Goal: Task Accomplishment & Management: Manage account settings

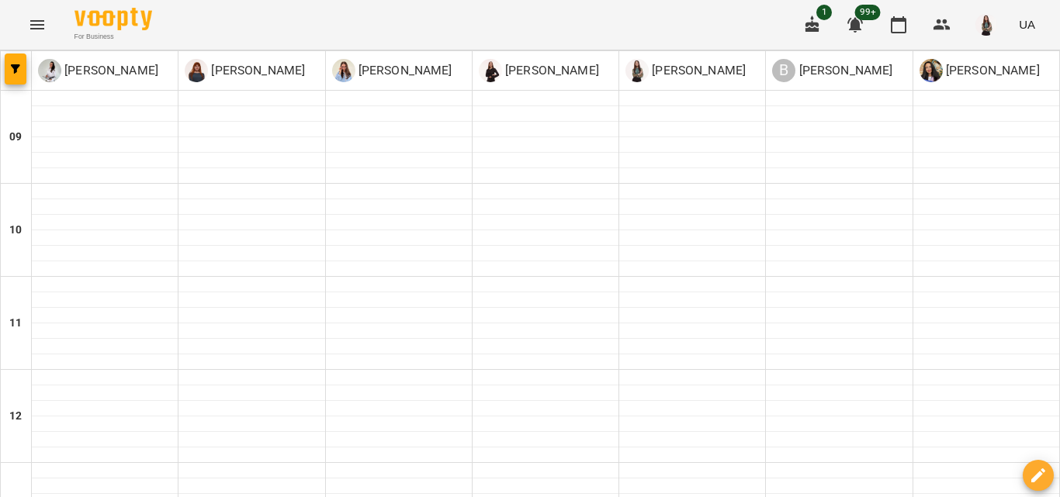
scroll to position [721, 0]
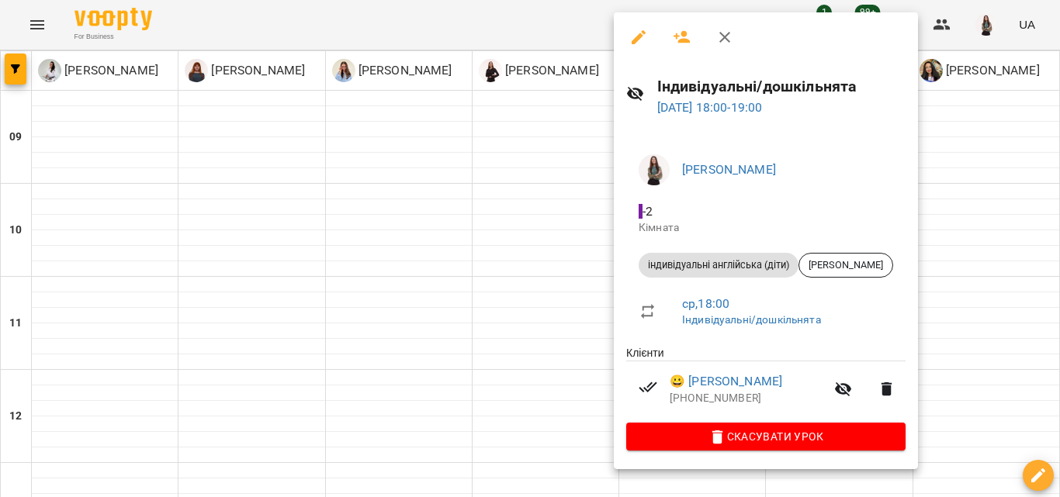
click at [538, 336] on div at bounding box center [530, 248] width 1060 height 497
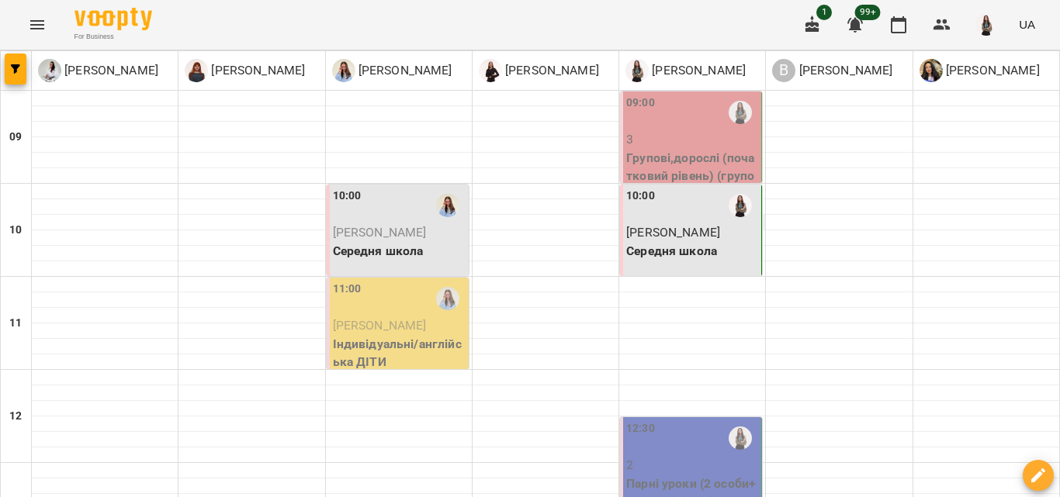
scroll to position [78, 0]
click at [705, 242] on p "Середня школа" at bounding box center [692, 251] width 132 height 19
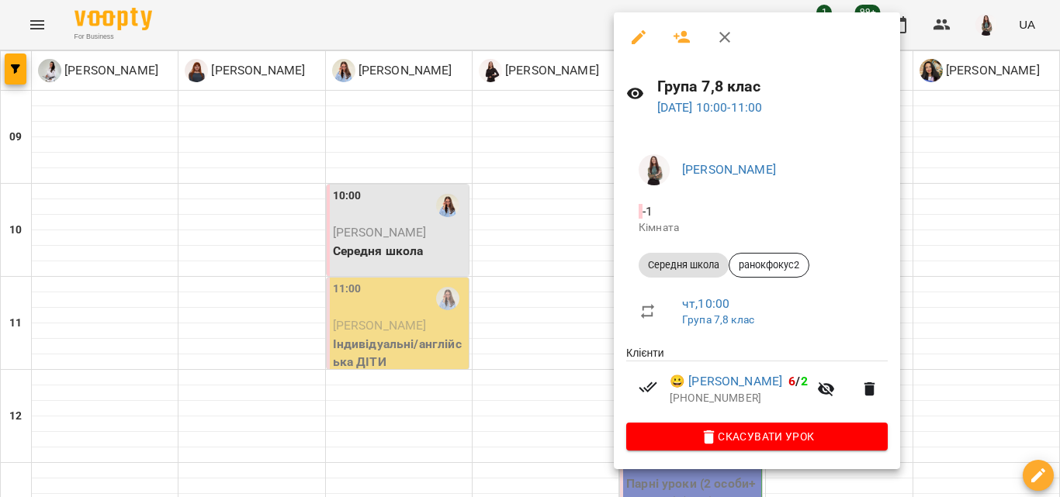
click at [729, 41] on icon "button" at bounding box center [724, 37] width 11 height 11
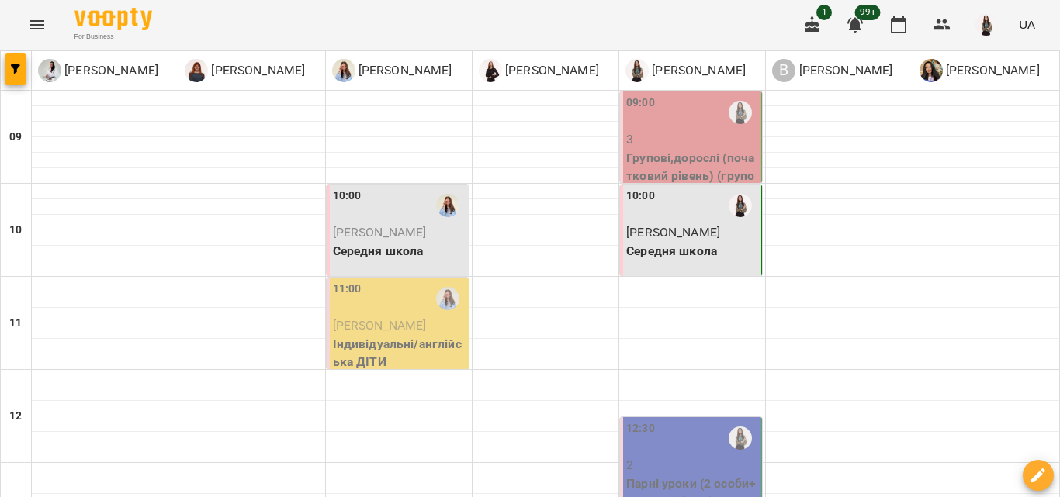
click at [708, 149] on p "Групові,дорослі (початковий рівень) (групові дорослі)" at bounding box center [692, 176] width 132 height 55
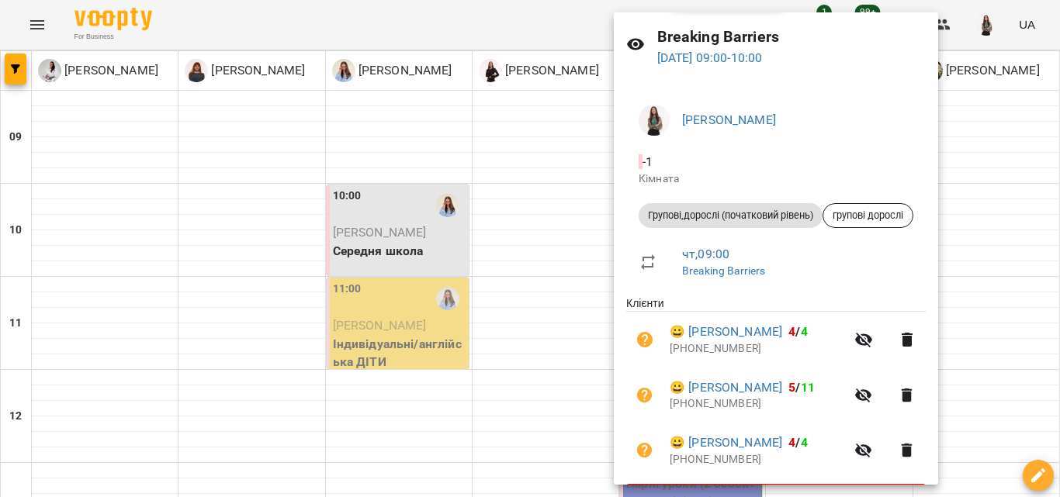
scroll to position [20, 0]
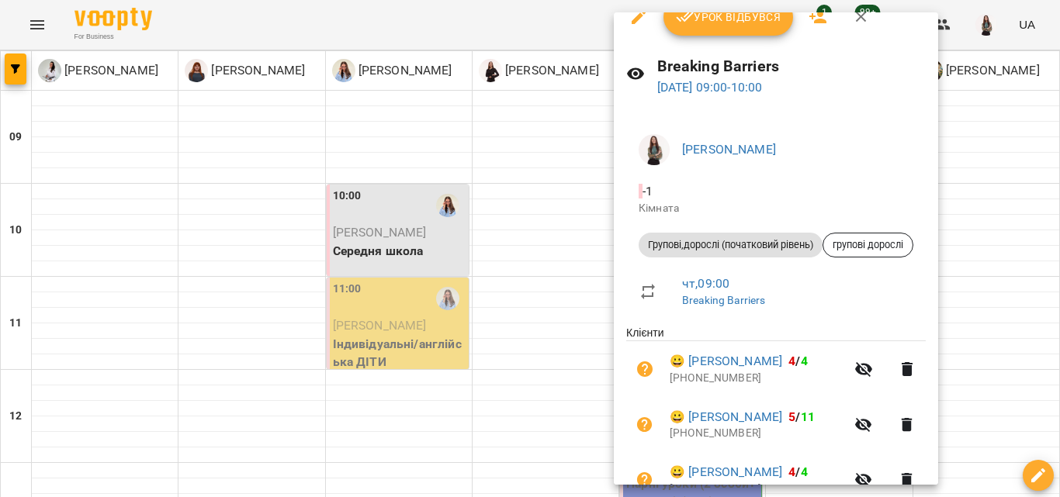
click at [855, 15] on icon "button" at bounding box center [861, 17] width 19 height 19
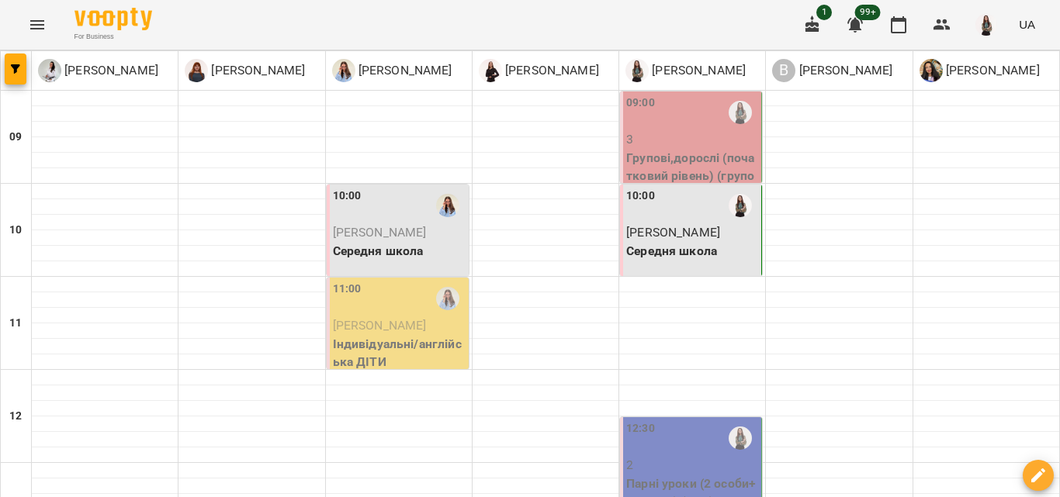
scroll to position [0, 0]
click at [632, 131] on p "3" at bounding box center [692, 139] width 132 height 19
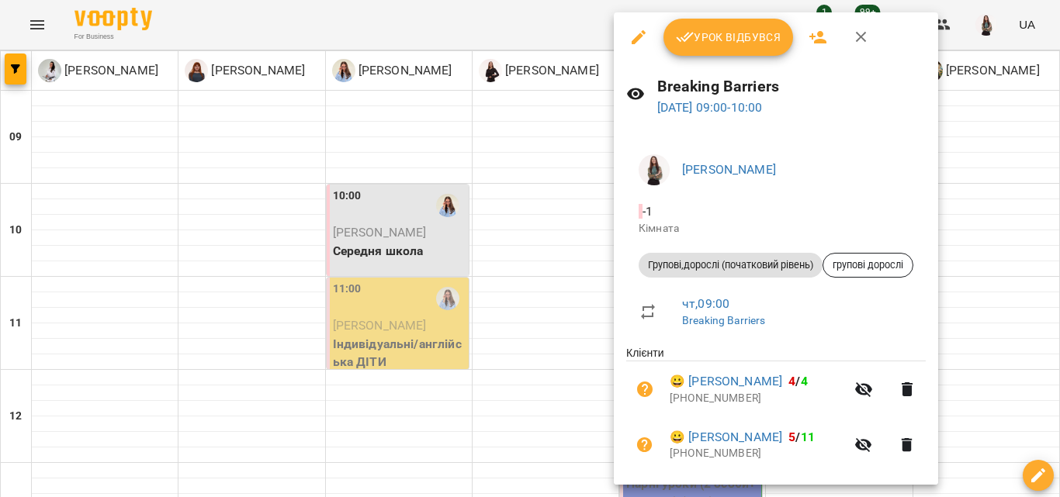
click at [727, 39] on span "Урок відбувся" at bounding box center [729, 37] width 106 height 19
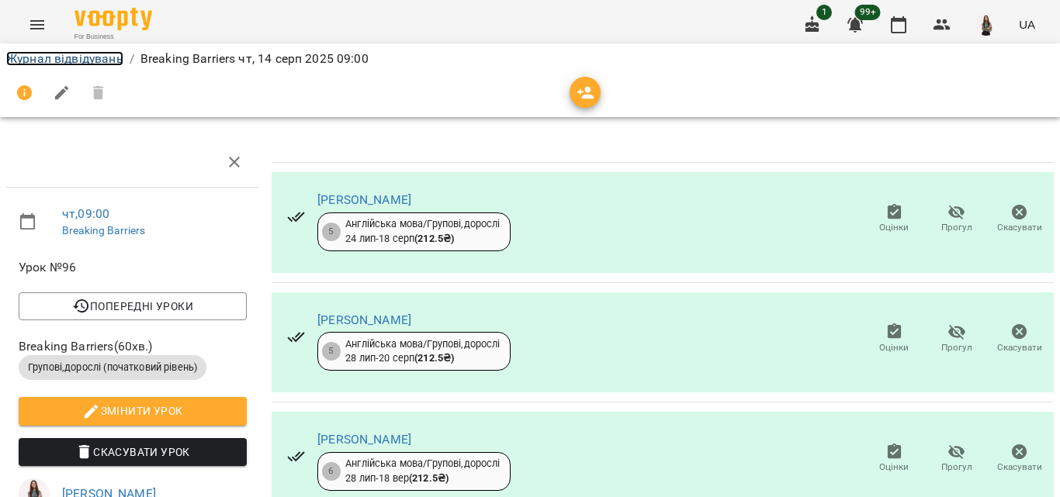
click at [91, 57] on link "Журнал відвідувань" at bounding box center [64, 58] width 117 height 15
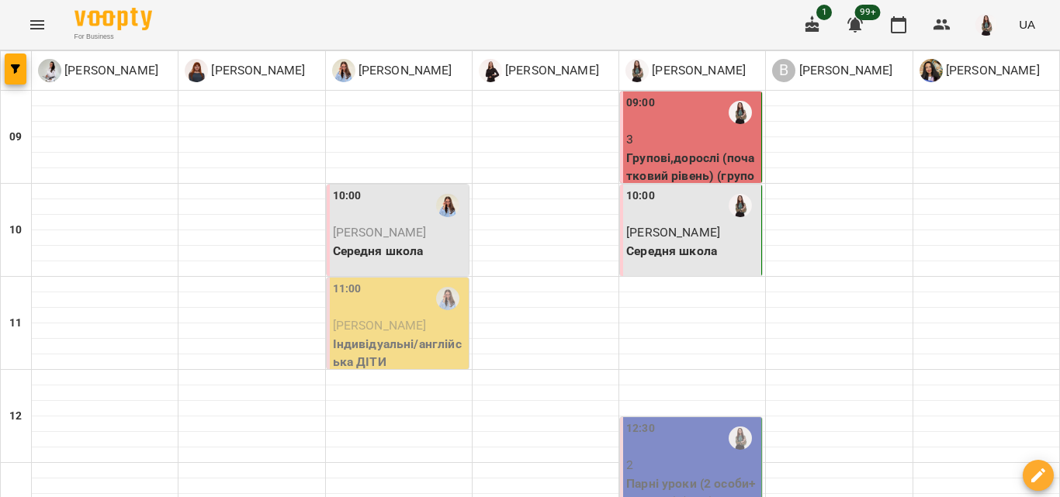
click at [677, 123] on div "09:00" at bounding box center [692, 113] width 132 height 36
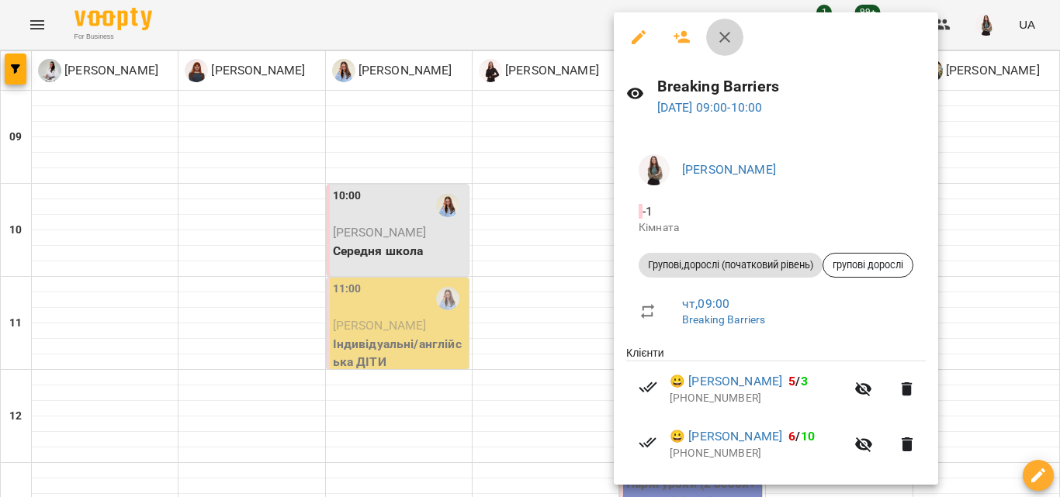
click at [726, 37] on icon "button" at bounding box center [724, 37] width 19 height 19
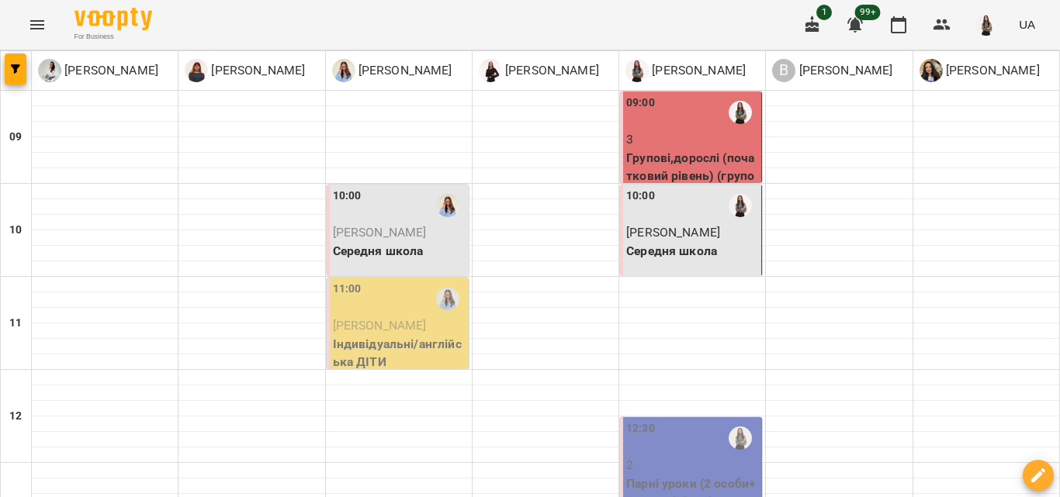
click at [729, 250] on p "Середня школа" at bounding box center [692, 251] width 132 height 19
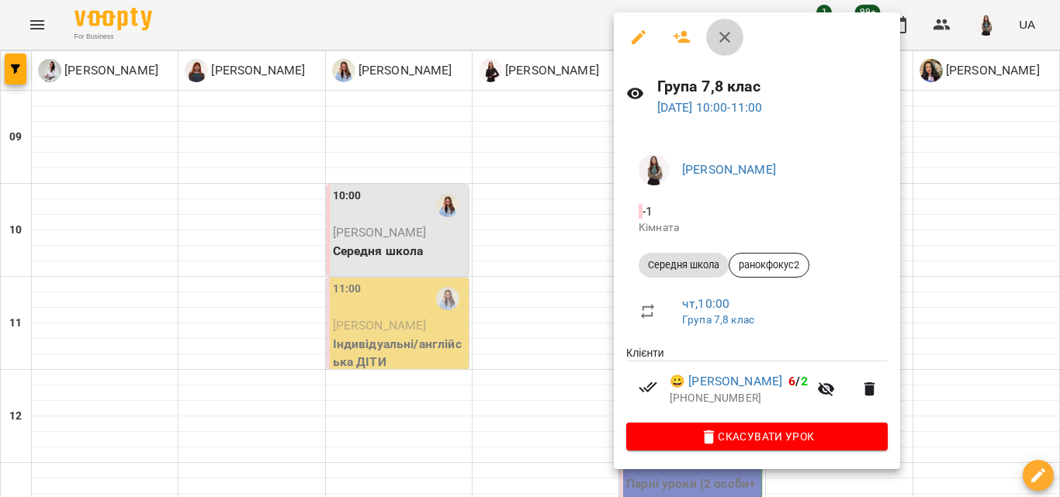
click at [722, 34] on icon "button" at bounding box center [724, 37] width 11 height 11
